Goal: Task Accomplishment & Management: Manage account settings

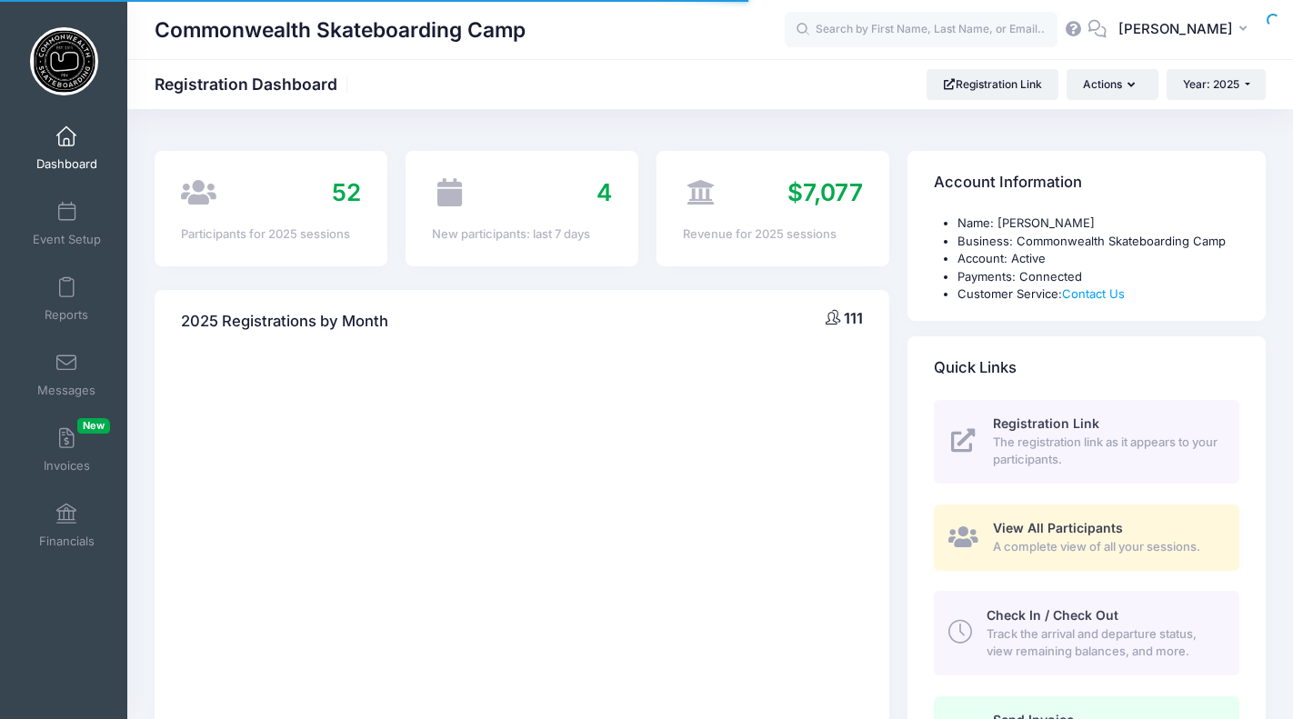
select select
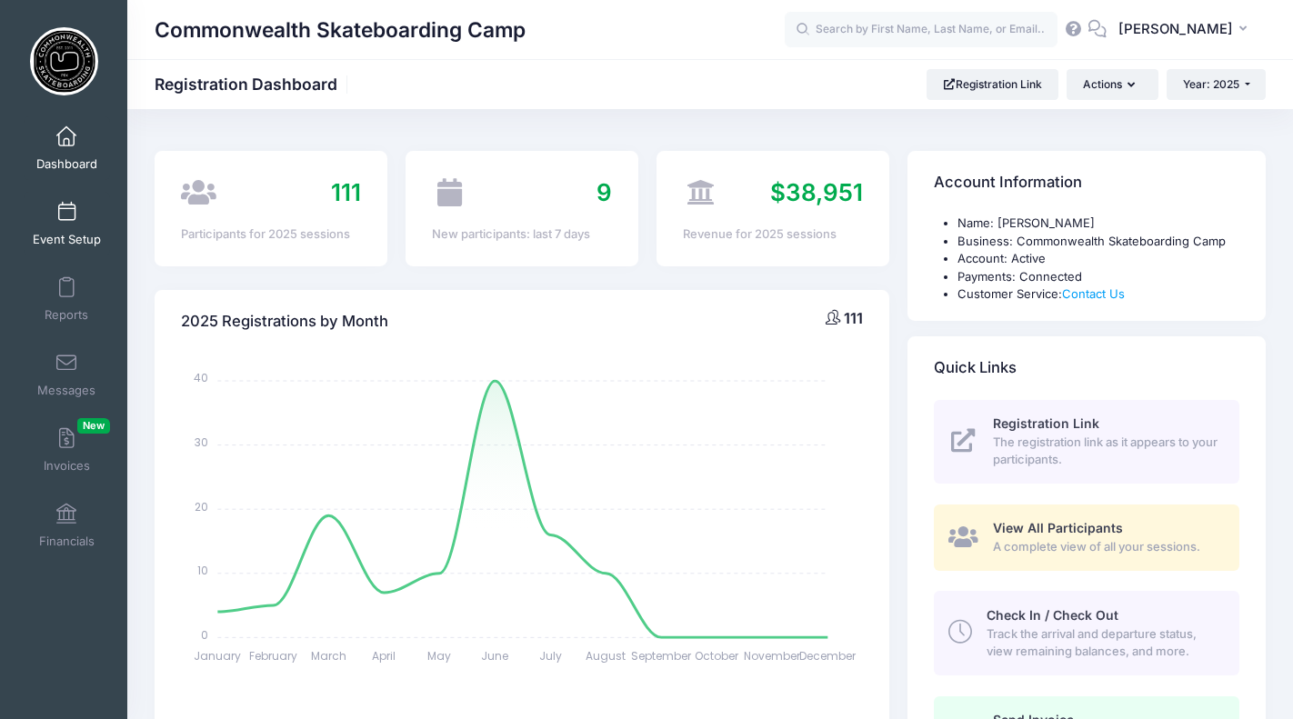
click at [66, 217] on span at bounding box center [66, 213] width 0 height 20
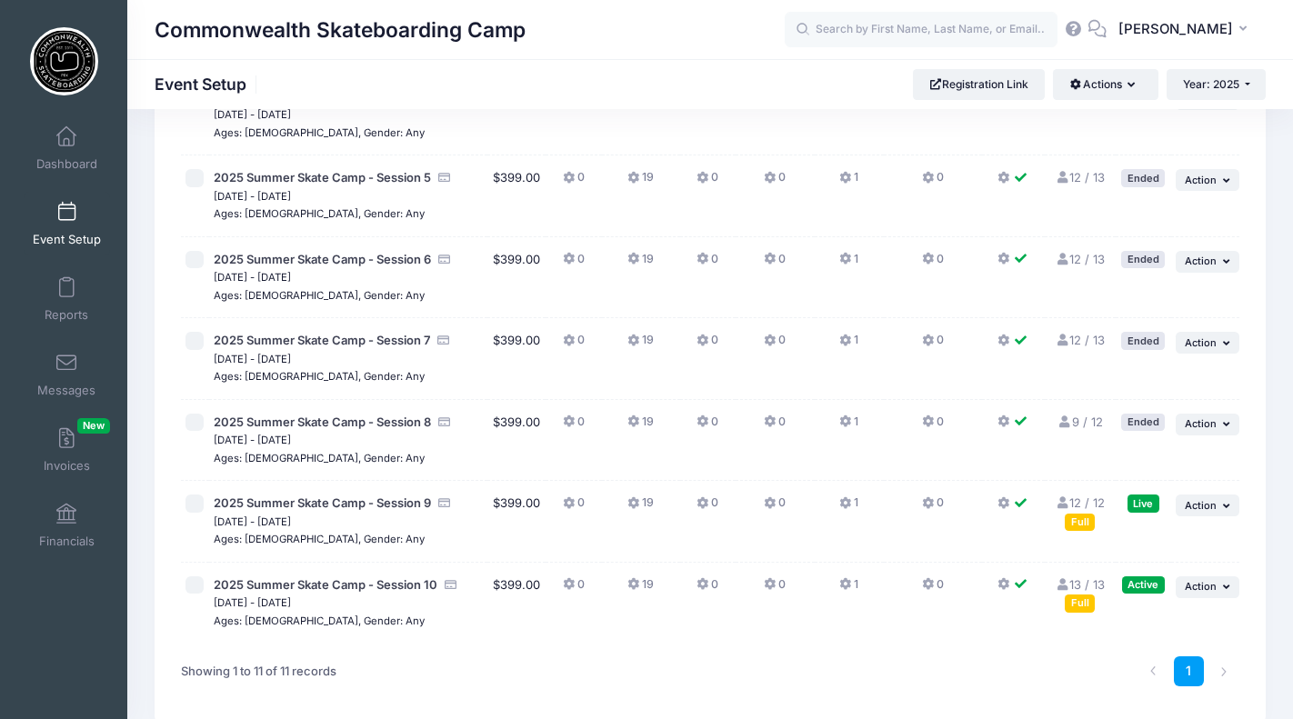
scroll to position [613, 0]
